Goal: Communication & Community: Answer question/provide support

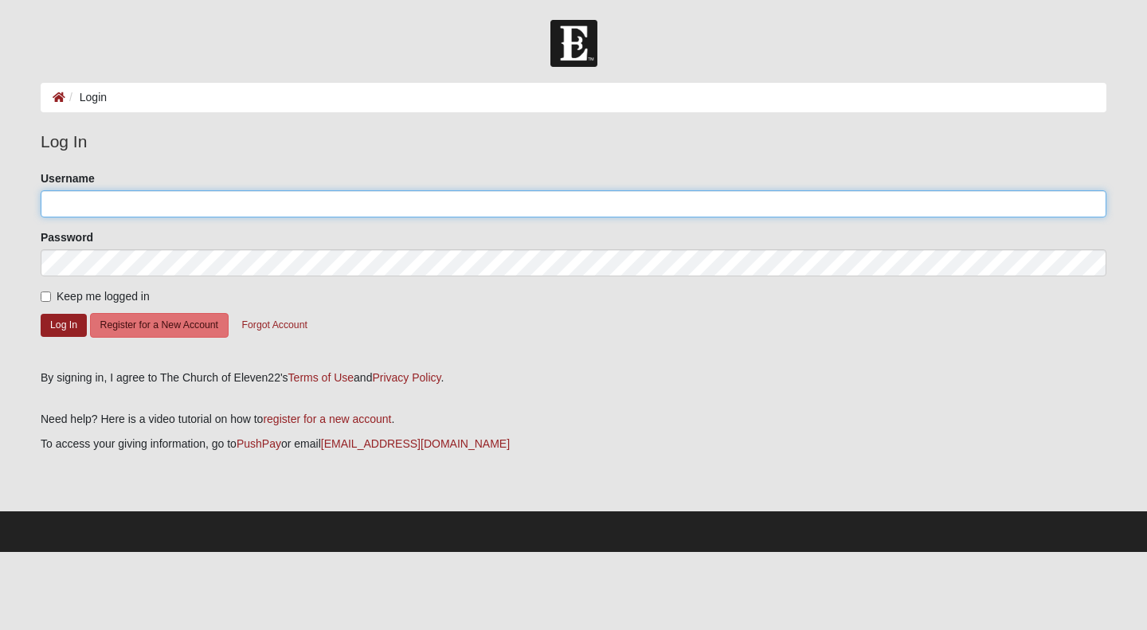
click at [83, 205] on input "Username" at bounding box center [573, 203] width 1065 height 27
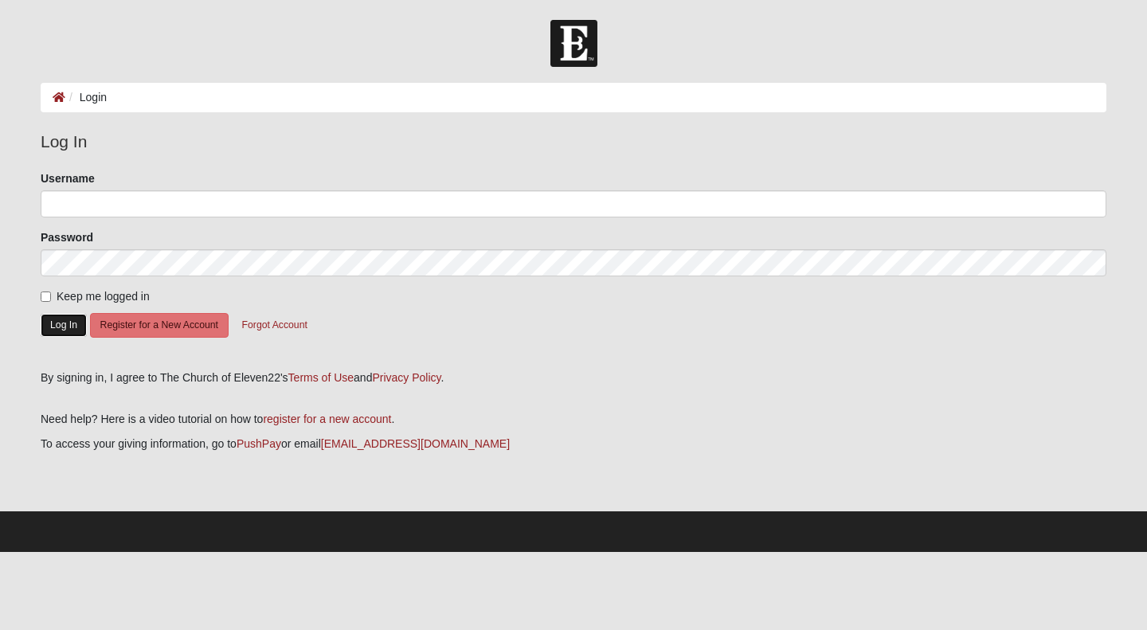
click at [63, 334] on button "Log In" at bounding box center [64, 325] width 46 height 23
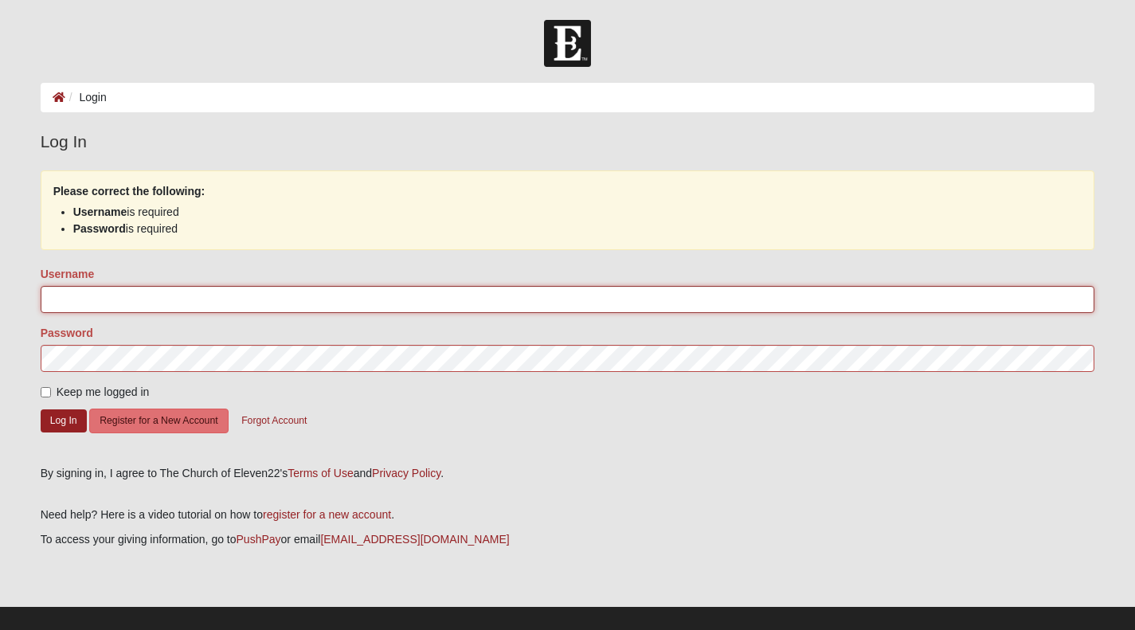
click at [96, 303] on input "Username" at bounding box center [568, 299] width 1054 height 27
type input "LaPorta"
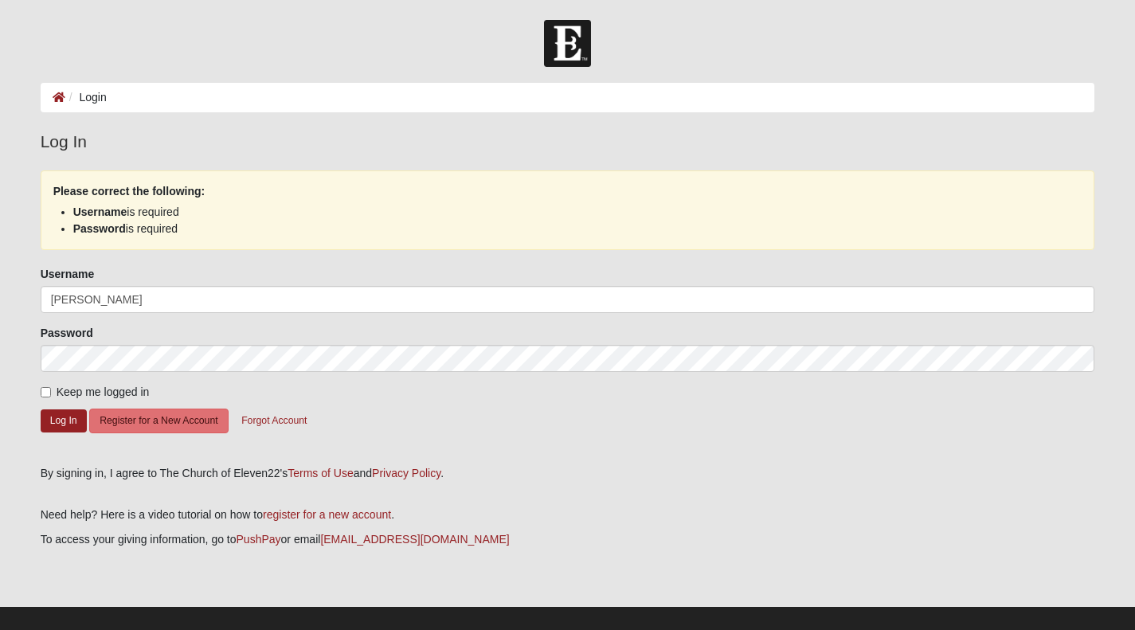
click at [485, 440] on form "Please correct the following: Username is required Password is required Usernam…" at bounding box center [568, 312] width 1054 height 284
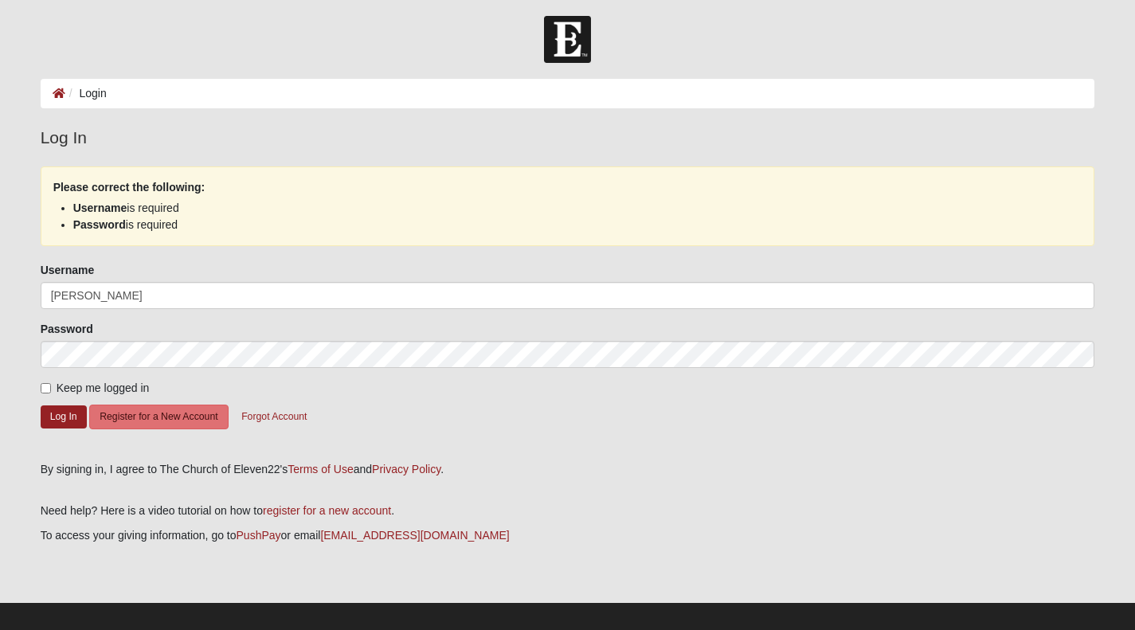
scroll to position [6, 0]
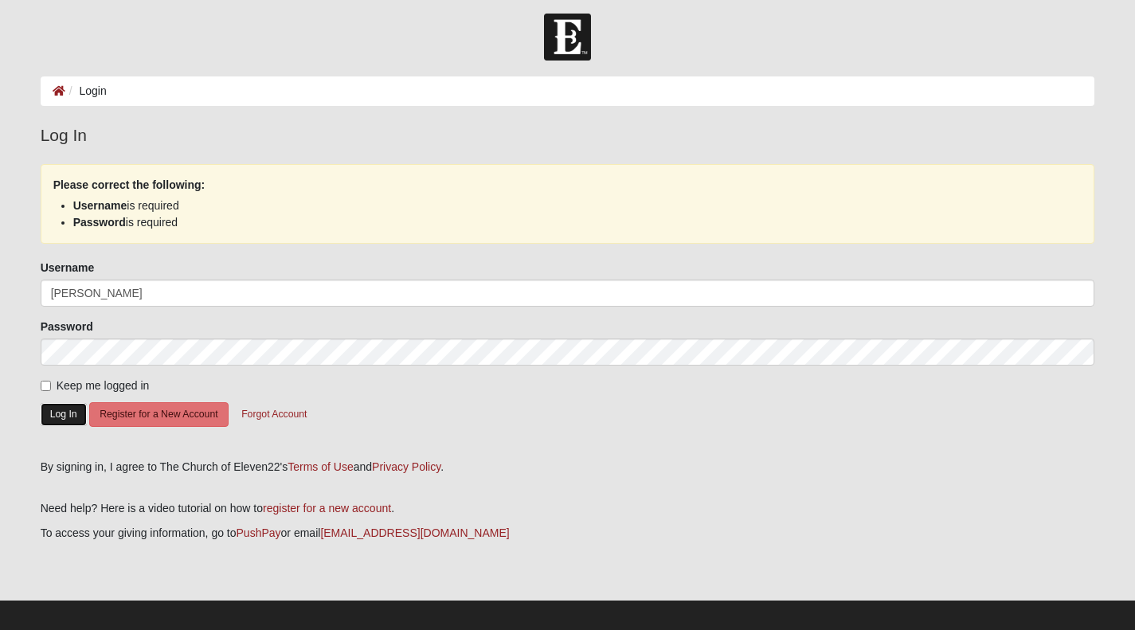
click at [67, 426] on button "Log In" at bounding box center [64, 414] width 46 height 23
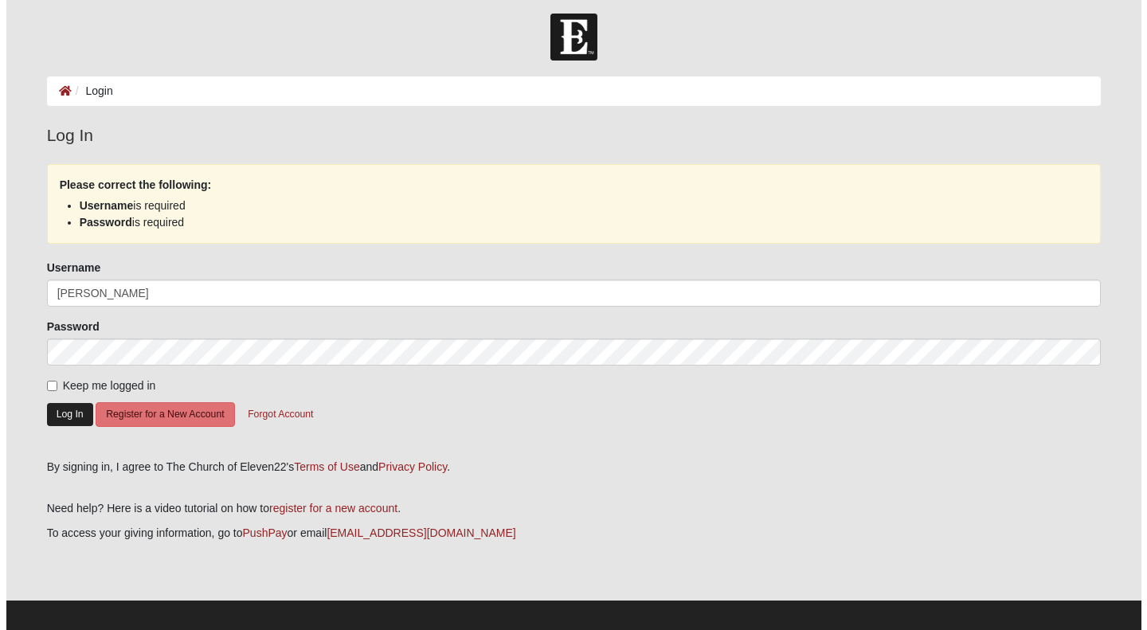
scroll to position [0, 0]
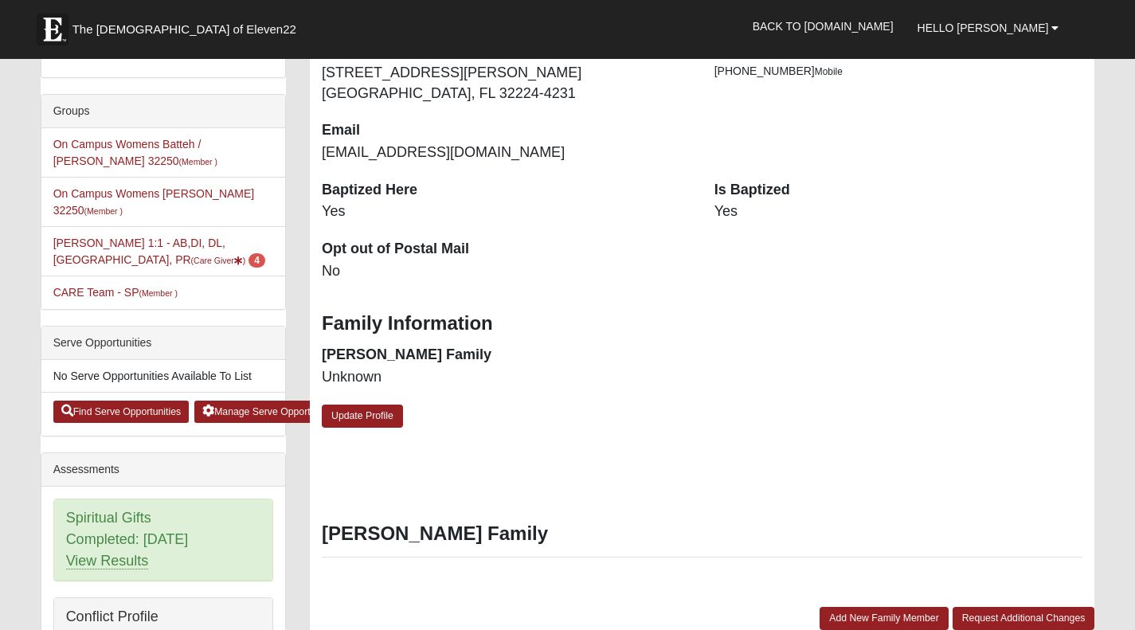
scroll to position [342, 0]
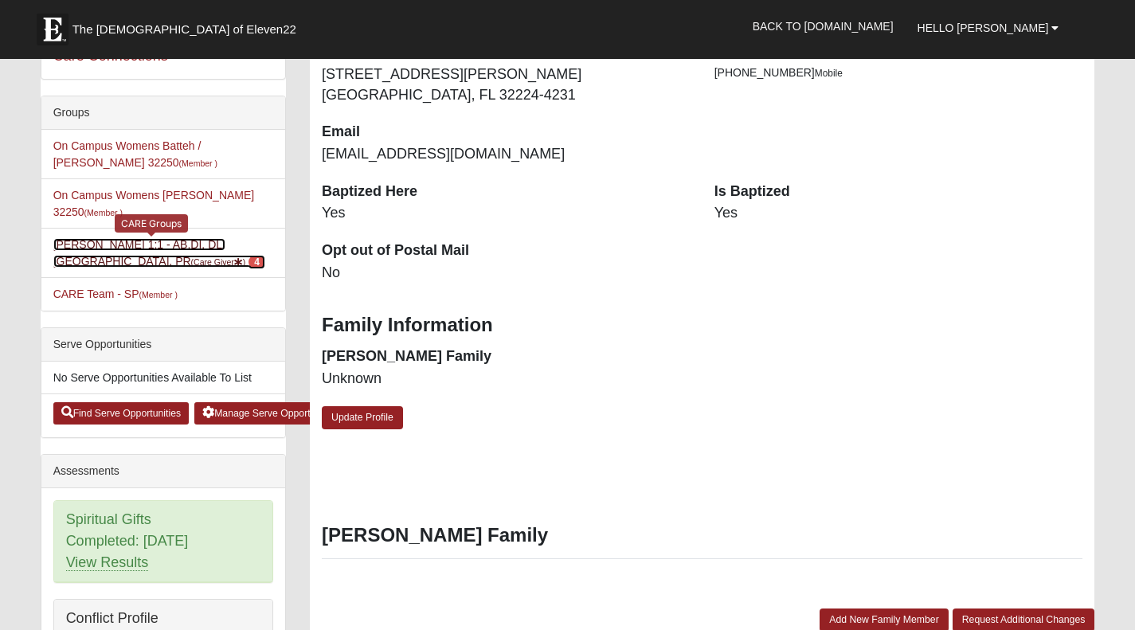
click at [137, 268] on link "Anita Hampson 1:1 - AB,DI, DL, MA, PR (Care Giver ) 4" at bounding box center [159, 252] width 212 height 29
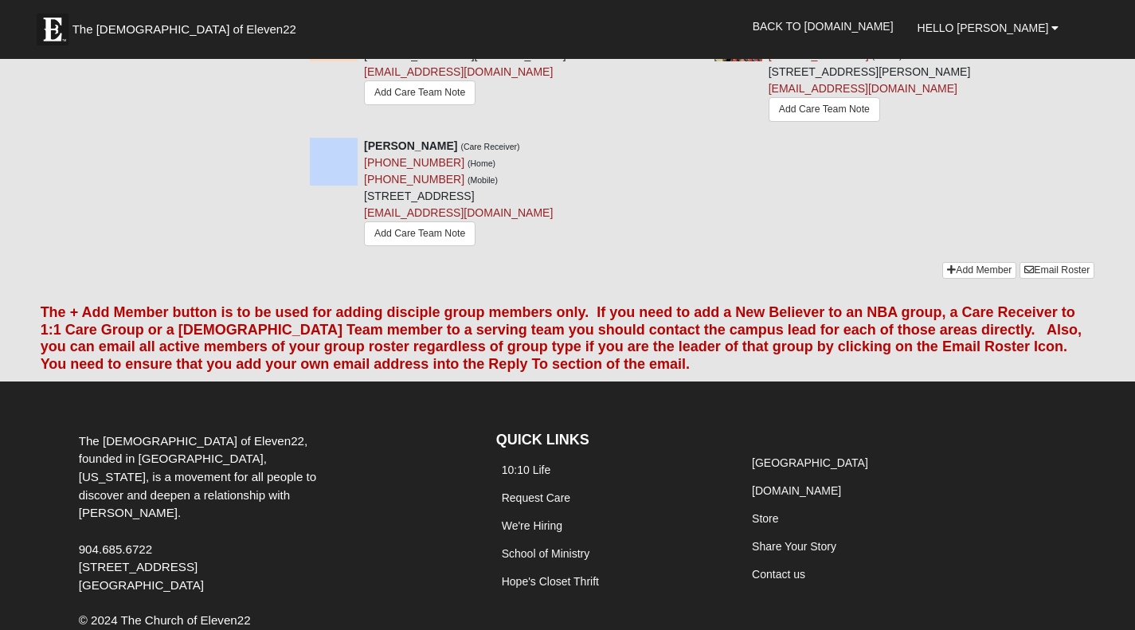
scroll to position [671, 0]
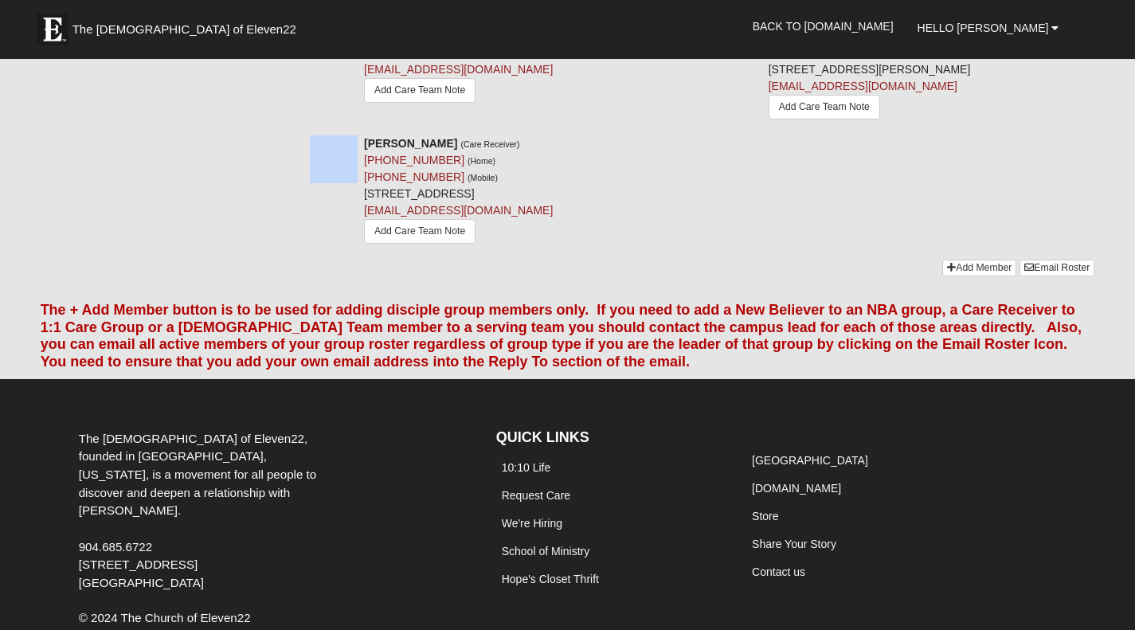
click at [431, 244] on link "Add Care Team Note" at bounding box center [419, 231] width 111 height 25
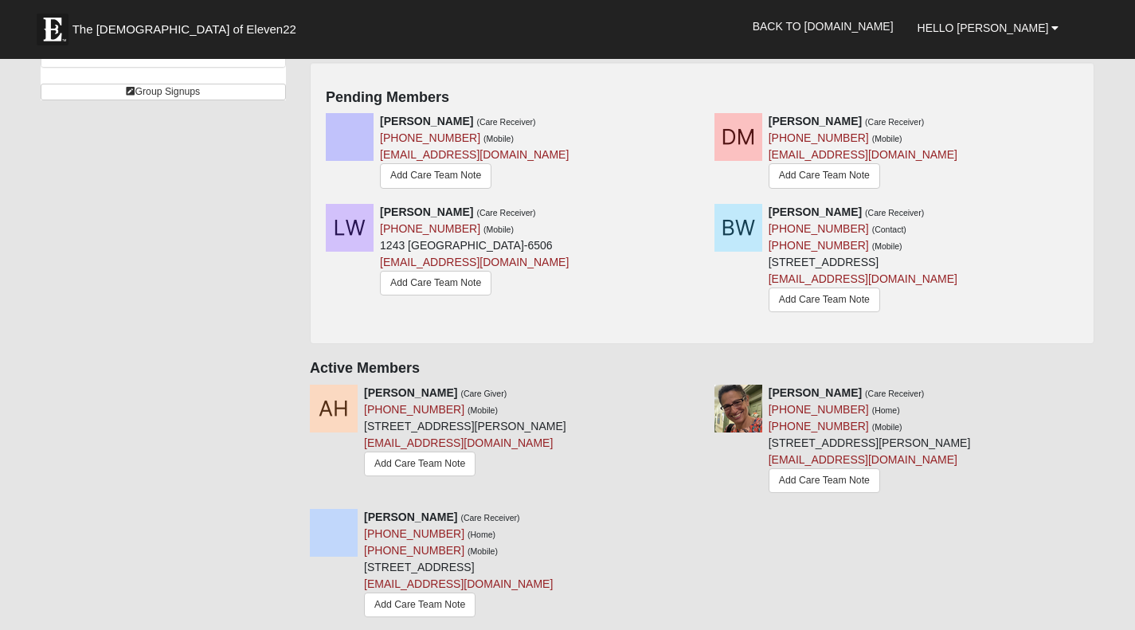
scroll to position [300, 0]
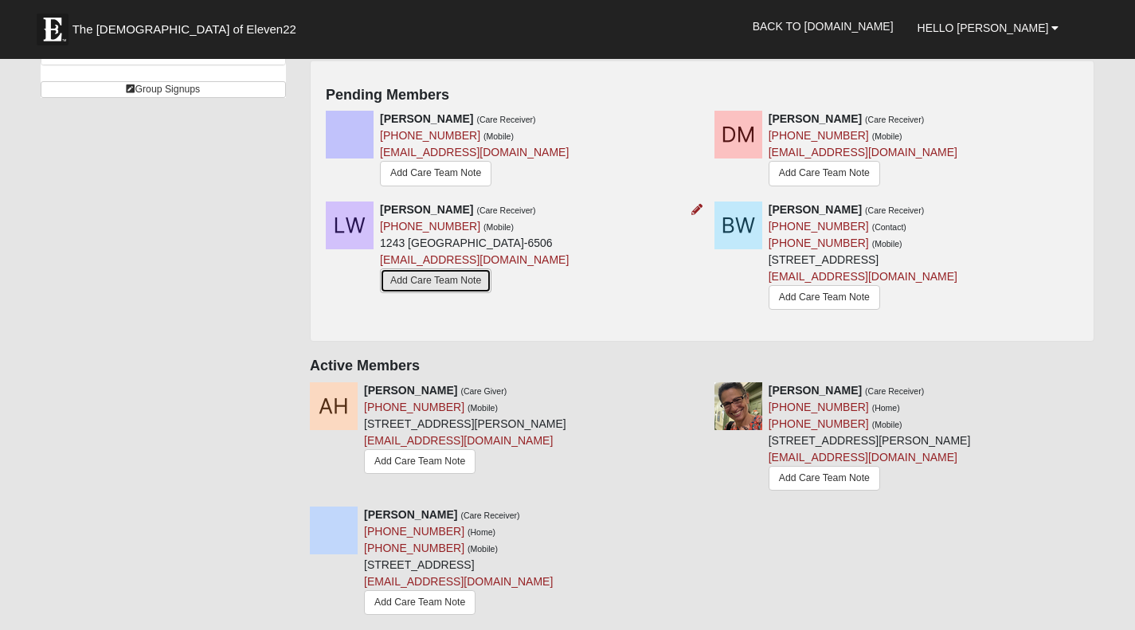
click at [415, 293] on link "Add Care Team Note" at bounding box center [435, 280] width 111 height 25
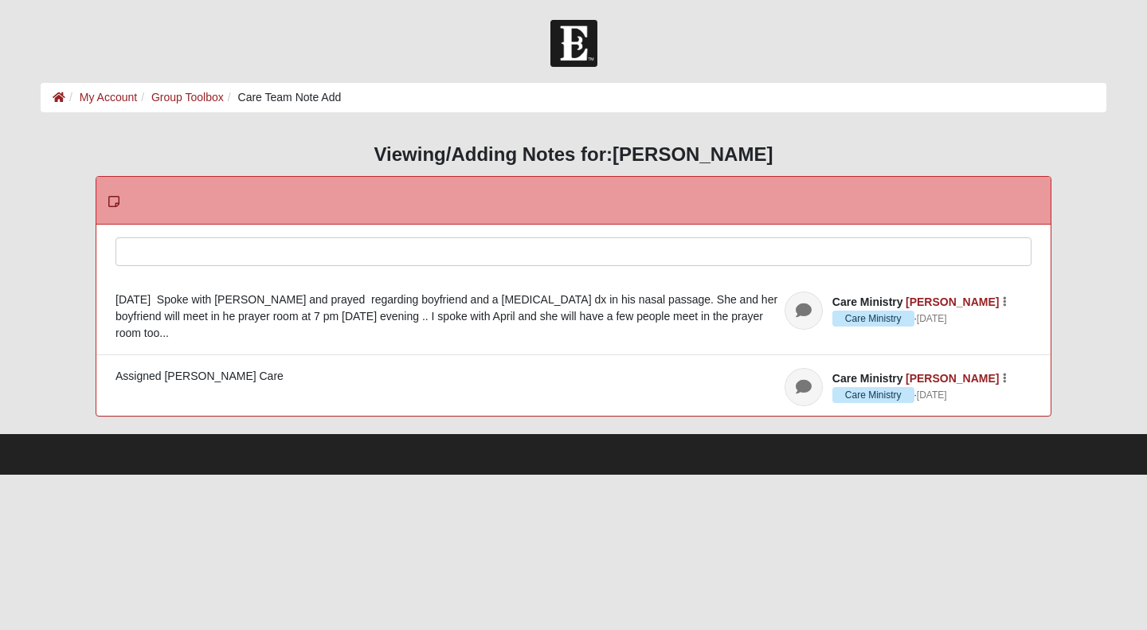
click at [178, 253] on div at bounding box center [573, 273] width 914 height 70
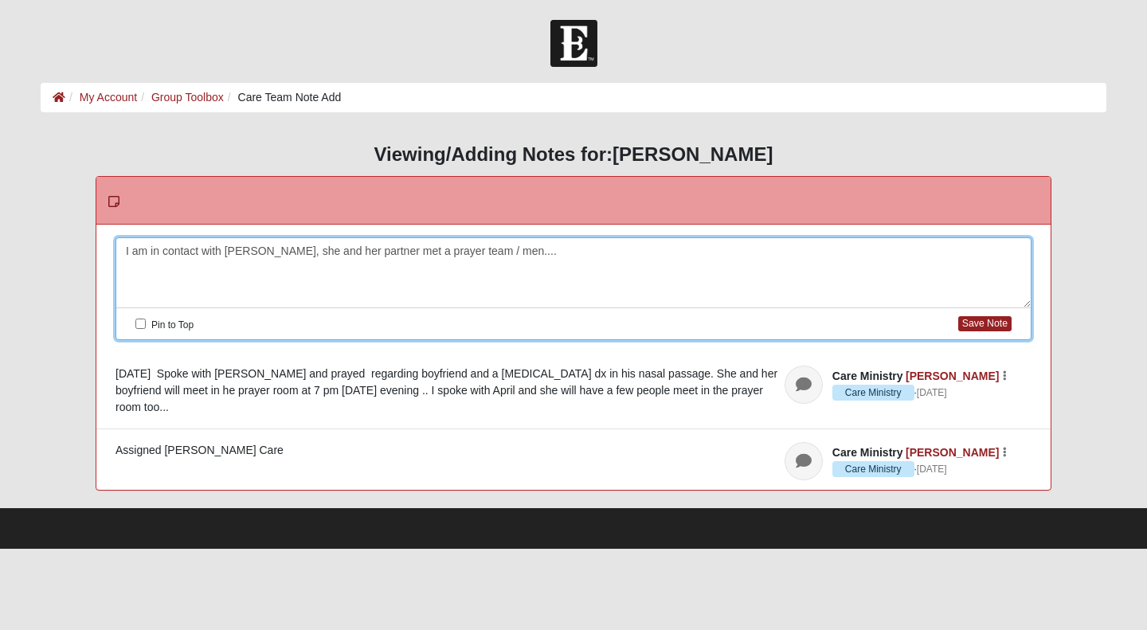
click at [233, 286] on div "I am in contact with Lydia, she and her partner met a prayer team / men...." at bounding box center [573, 273] width 914 height 70
click at [502, 254] on div "I am in contact with Lydia, she and her partner met a prayer team / men...." at bounding box center [573, 273] width 914 height 70
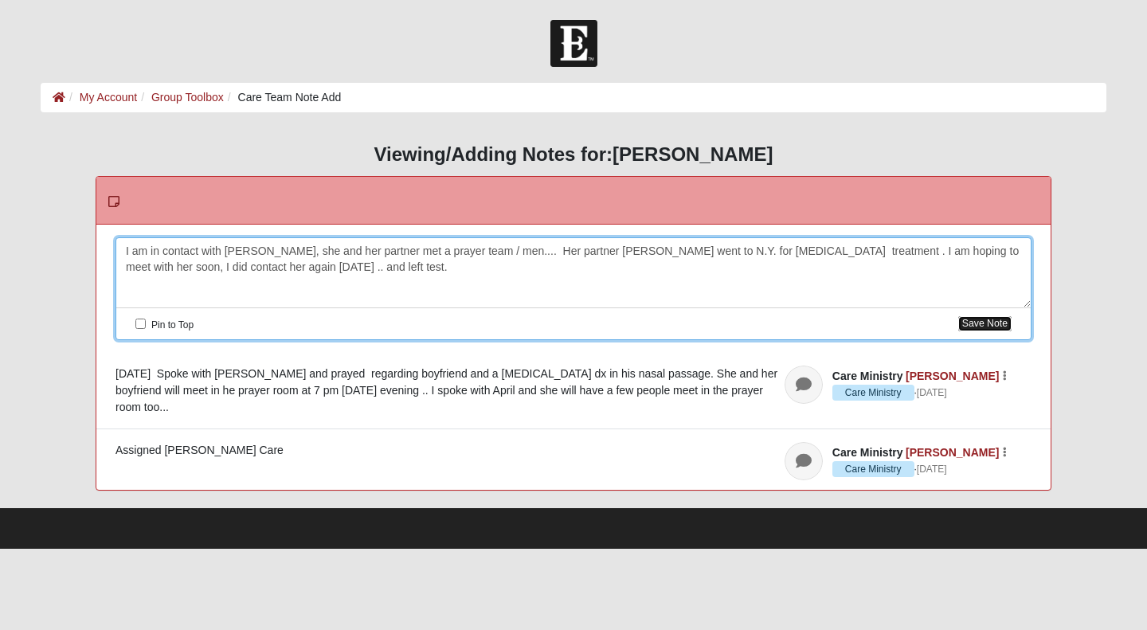
click at [977, 323] on button "Save Note" at bounding box center [984, 323] width 53 height 15
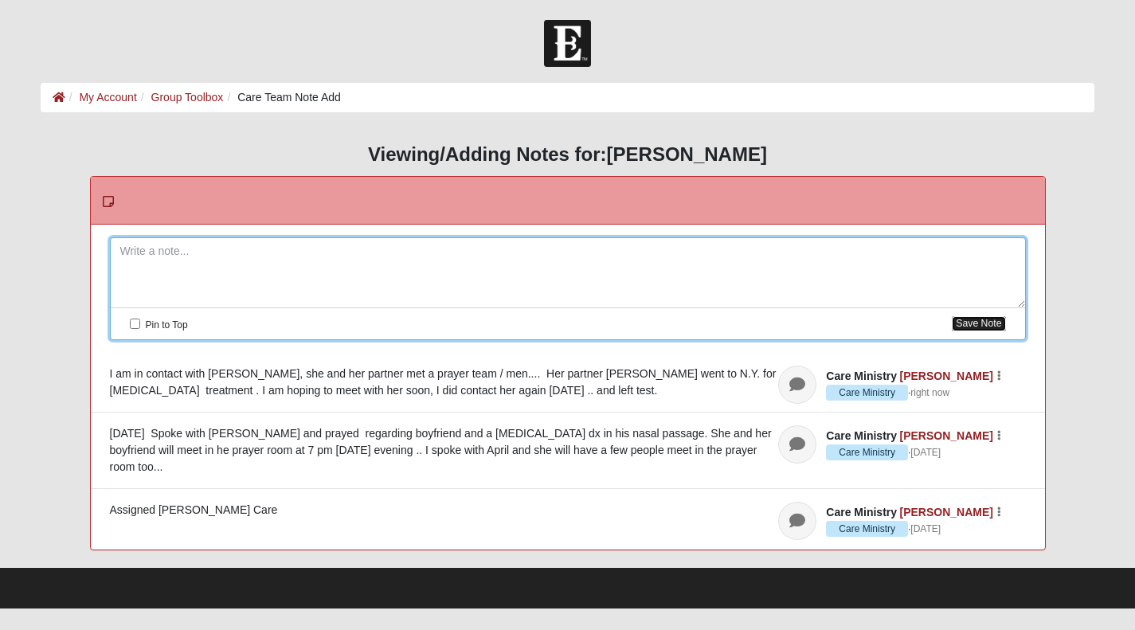
scroll to position [25, 0]
click at [329, 518] on div "Assigned Anita Hamson Care" at bounding box center [568, 510] width 916 height 17
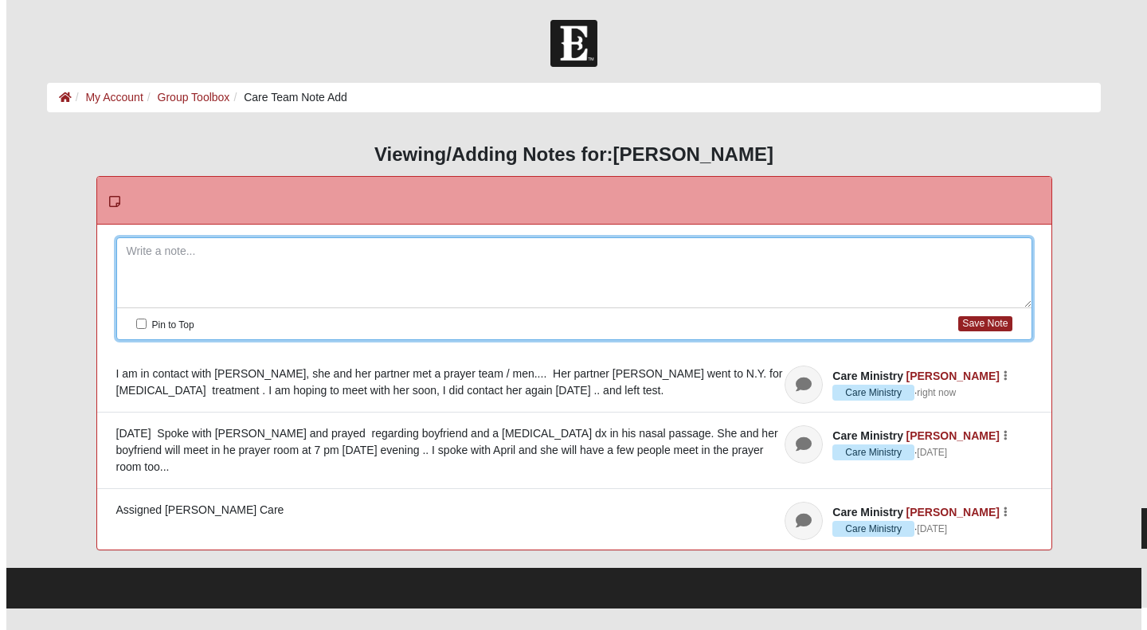
scroll to position [0, 0]
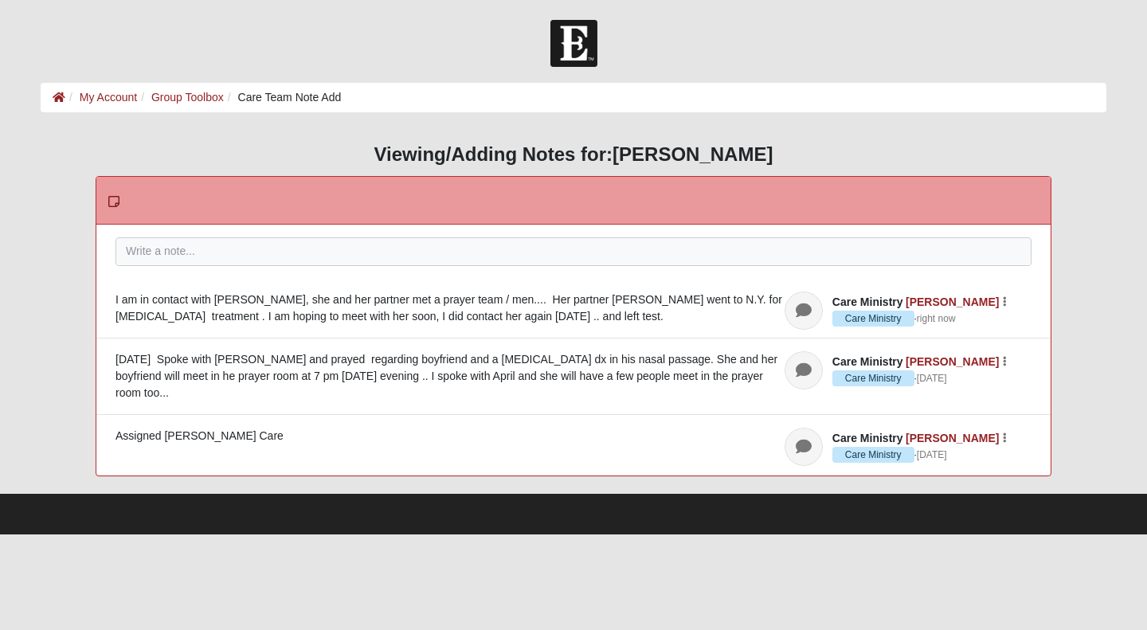
click at [182, 325] on div "I am in contact with Lydia, she and her partner met a prayer team / men.... Her…" at bounding box center [573, 307] width 916 height 33
click at [228, 325] on div "I am in contact with Lydia, she and her partner met a prayer team / men.... Her…" at bounding box center [573, 307] width 916 height 33
click at [199, 325] on div "I am in contact with Lydia, she and her partner met a prayer team / men.... Her…" at bounding box center [573, 307] width 916 height 33
click at [185, 325] on div "I am in contact with Lydia, she and her partner met a prayer team / men.... Her…" at bounding box center [573, 307] width 916 height 33
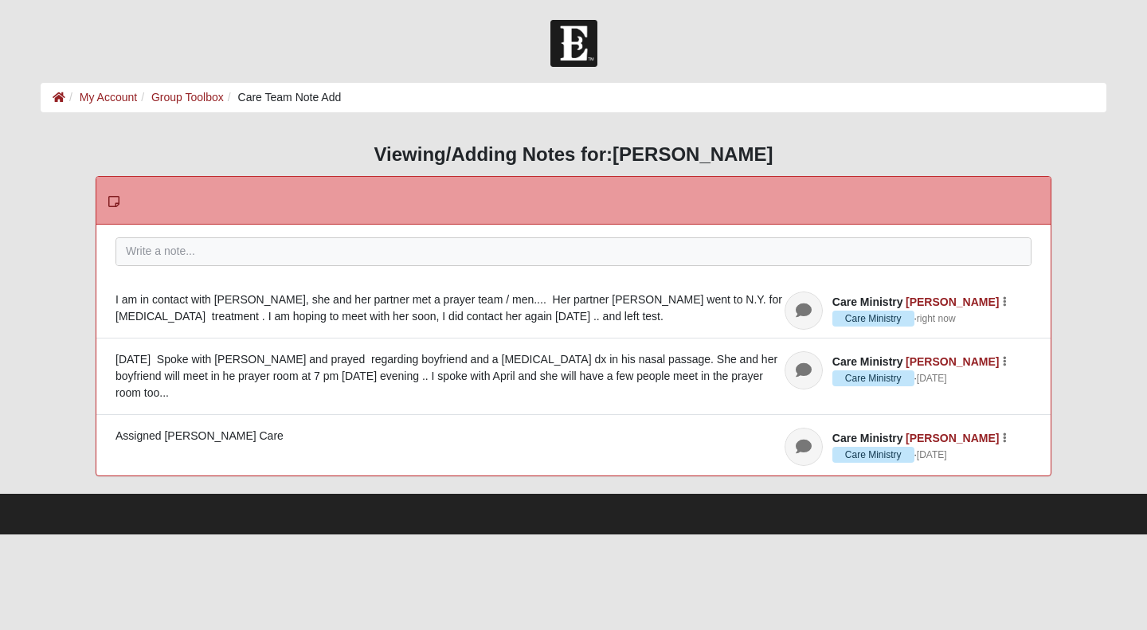
click at [182, 325] on div "I am in contact with Lydia, she and her partner met a prayer team / men.... Her…" at bounding box center [573, 307] width 916 height 33
click at [208, 325] on div "I am in contact with Lydia, she and her partner met a prayer team / men.... Her…" at bounding box center [573, 307] width 916 height 33
click at [137, 100] on link "My Account" at bounding box center [108, 97] width 57 height 13
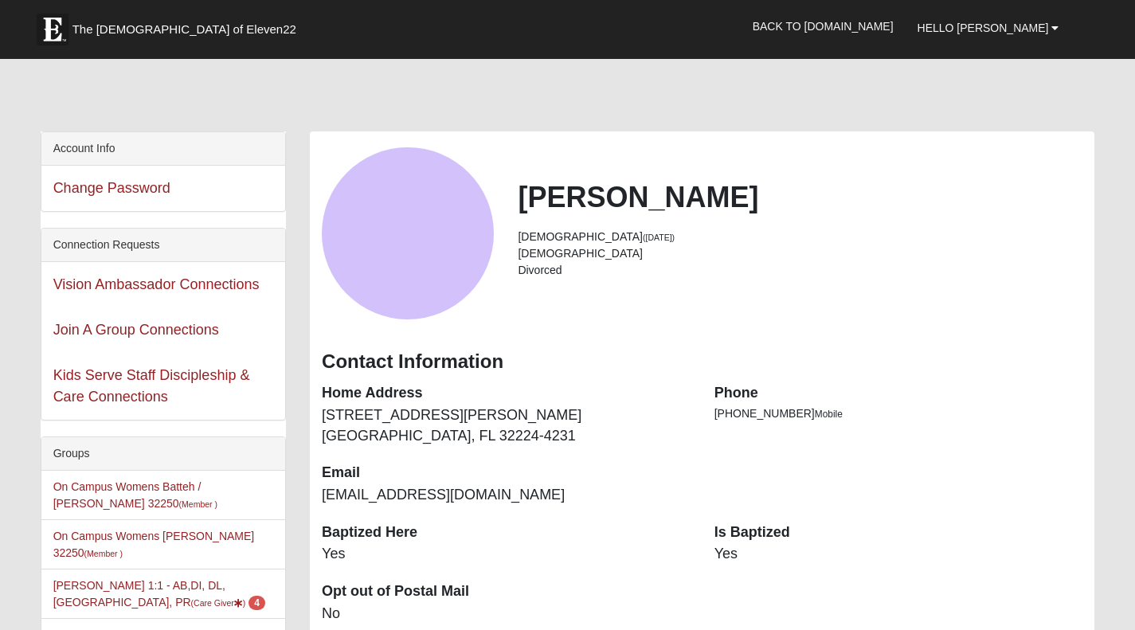
scroll to position [14, 0]
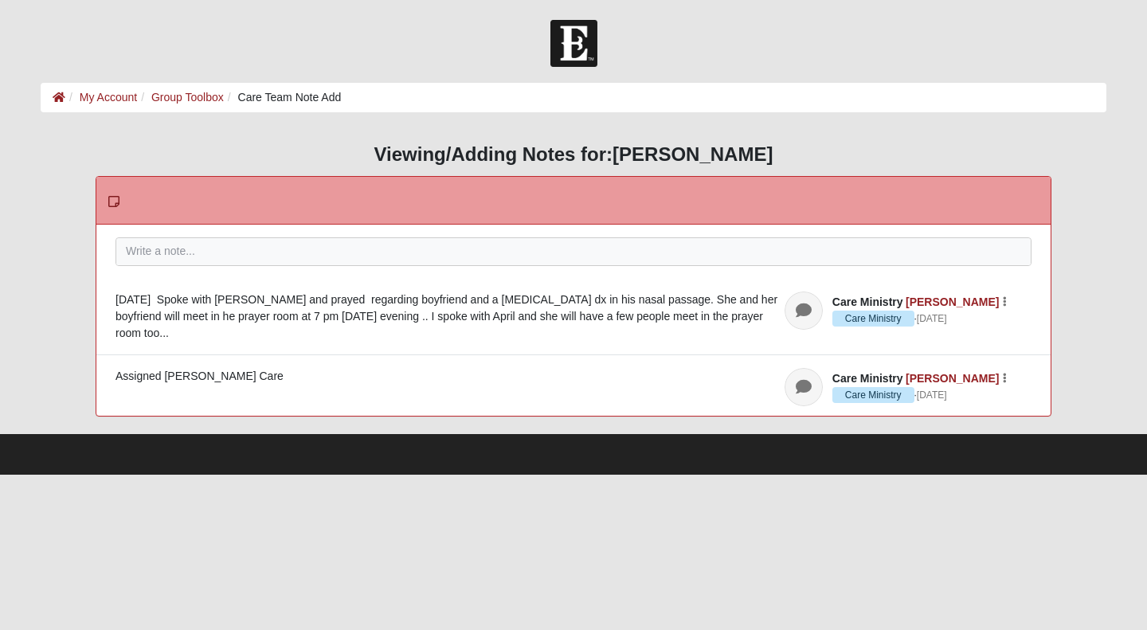
click at [342, 100] on li "Care Team Note Add" at bounding box center [283, 97] width 118 height 17
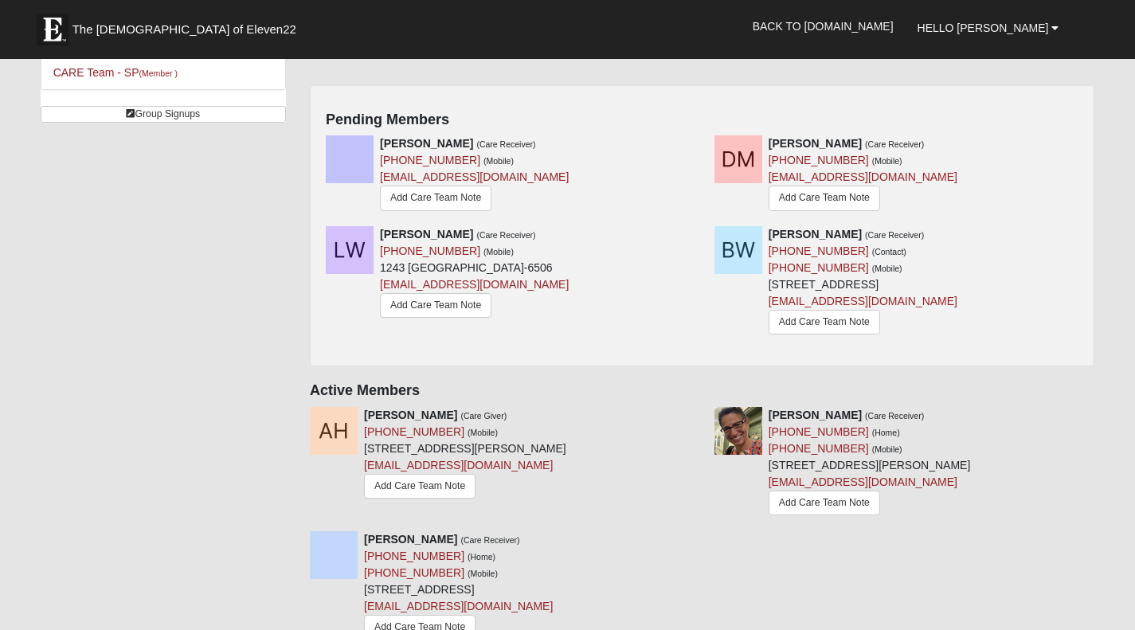
scroll to position [278, 0]
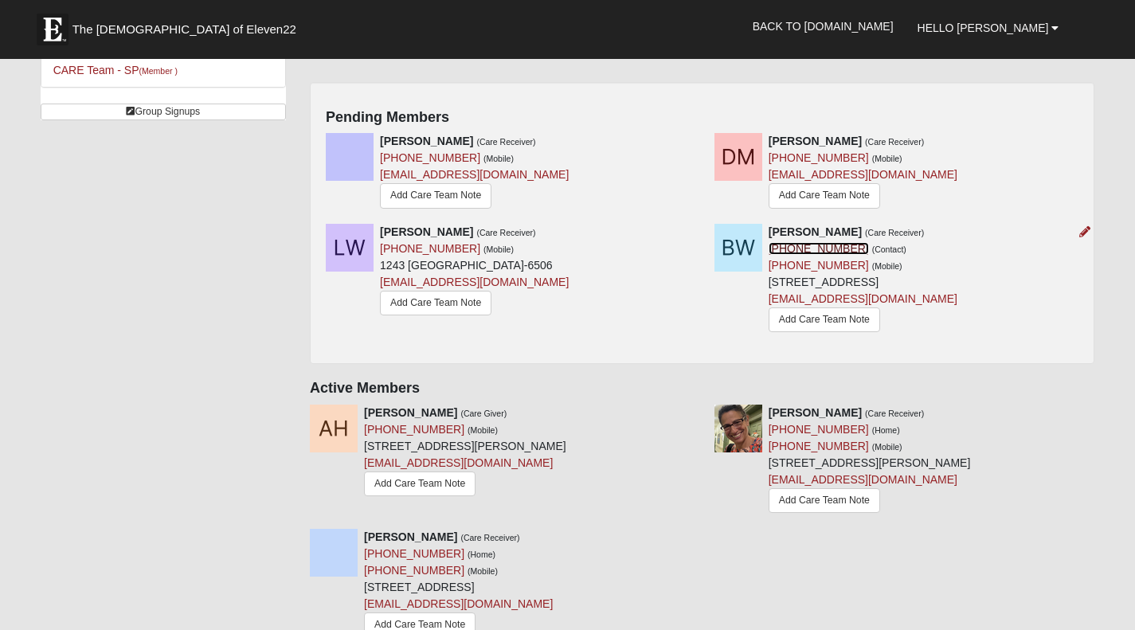
click at [800, 255] on link "(813) 714-1076" at bounding box center [818, 248] width 100 height 13
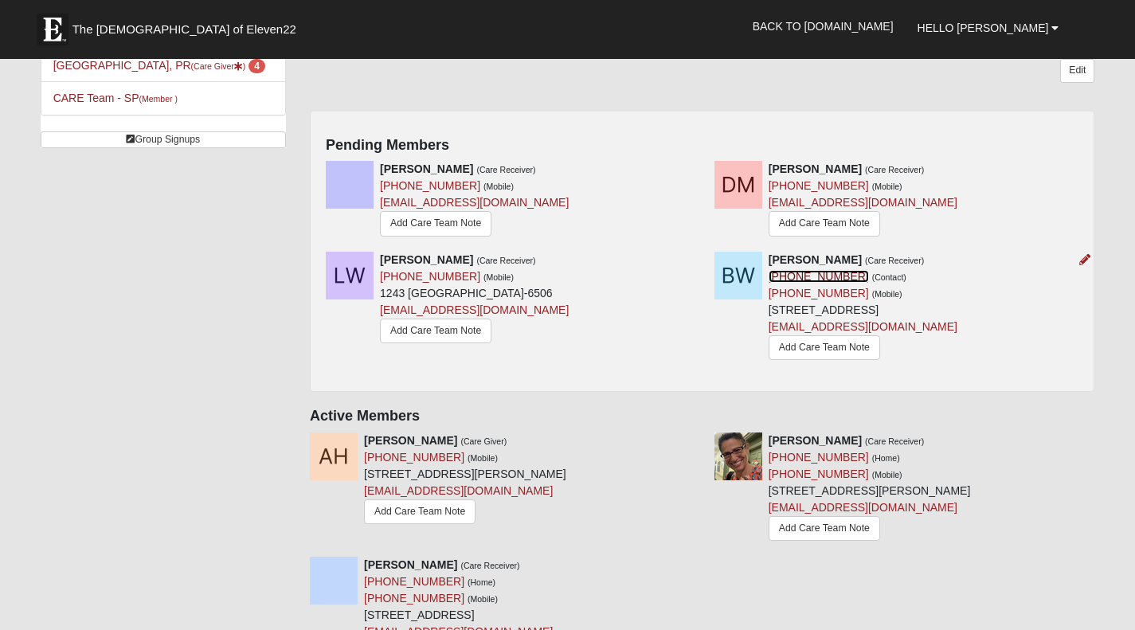
scroll to position [251, 0]
click at [811, 235] on link "Add Care Team Note" at bounding box center [823, 222] width 111 height 25
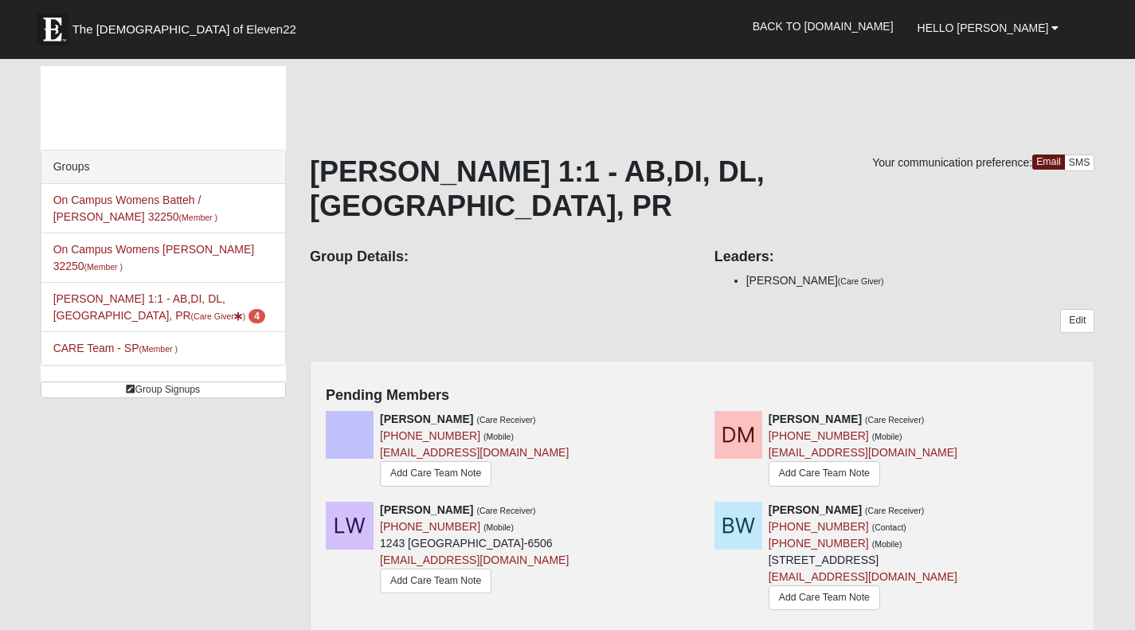
scroll to position [251, 0]
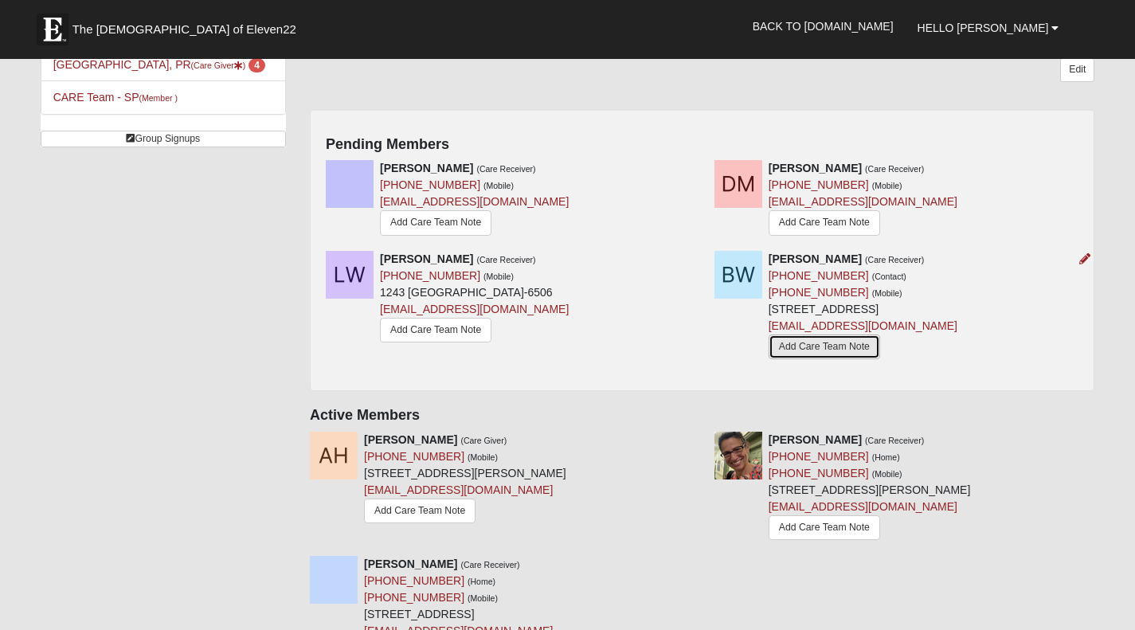
click at [827, 359] on link "Add Care Team Note" at bounding box center [823, 346] width 111 height 25
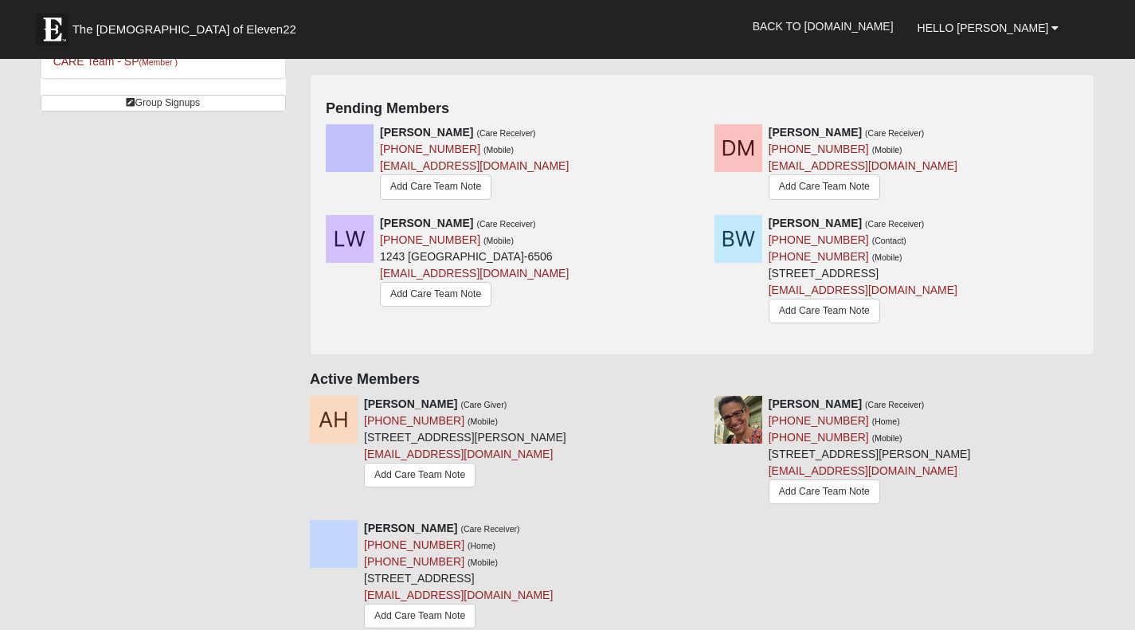
scroll to position [287, 0]
